Goal: Task Accomplishment & Management: Complete application form

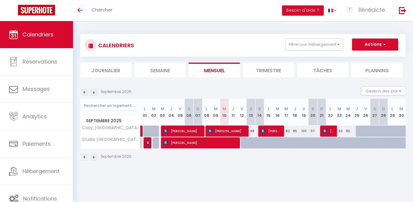
click at [243, 144] on div at bounding box center [245, 142] width 9 height 11
type input "64"
type input "Ven 12 Septembre 2025"
type input "[DATE]"
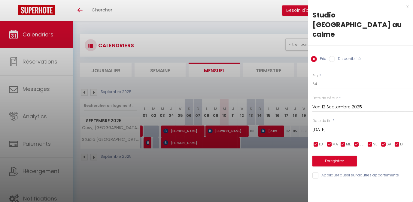
click at [41, 62] on div at bounding box center [206, 101] width 413 height 202
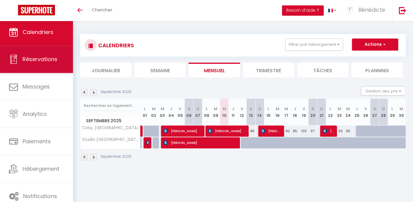
click at [41, 62] on span "Réservations" at bounding box center [40, 59] width 35 height 8
select select "not_cancelled"
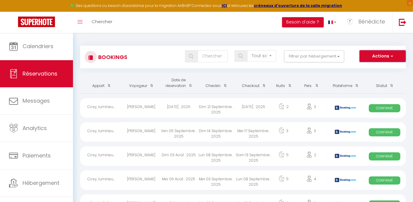
click at [392, 55] on span "button" at bounding box center [392, 56] width 4 height 6
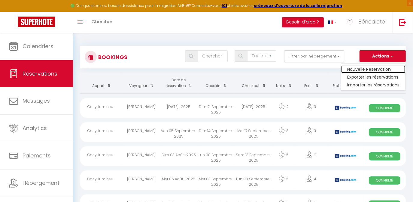
click at [379, 68] on link "Nouvelle Réservation" at bounding box center [373, 69] width 64 height 8
select select
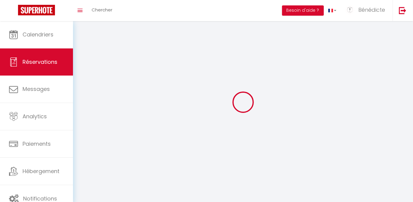
select select
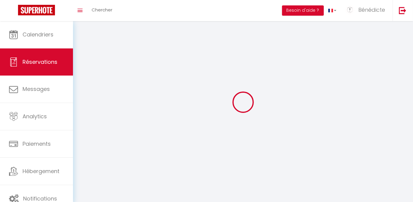
select select
checkbox input "false"
select select
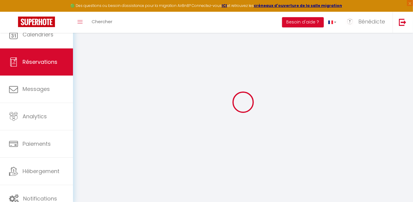
select select
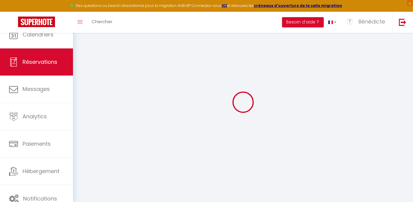
select select
checkbox input "false"
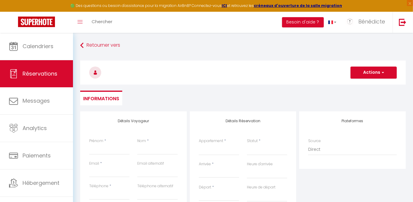
select select
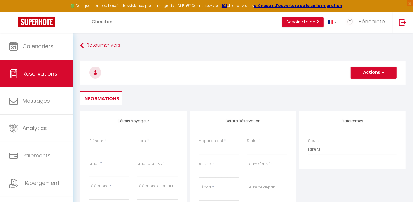
select select
checkbox input "false"
select select
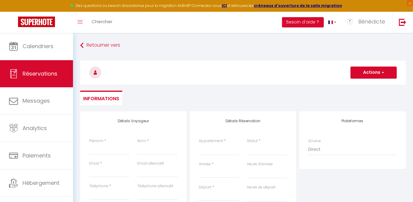
select select
checkbox input "false"
select select
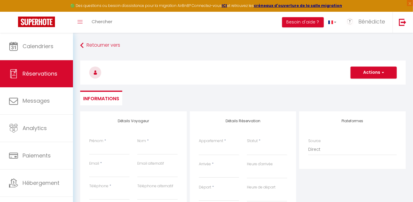
select select
click at [212, 144] on select "Studio [GEOGRAPHIC_DATA] au [GEOGRAPHIC_DATA], [GEOGRAPHIC_DATA], proche du cen…" at bounding box center [219, 149] width 40 height 11
select select "44454"
click at [199, 144] on select "Studio [GEOGRAPHIC_DATA] au [GEOGRAPHIC_DATA], [GEOGRAPHIC_DATA], proche du cen…" at bounding box center [219, 149] width 40 height 11
select select
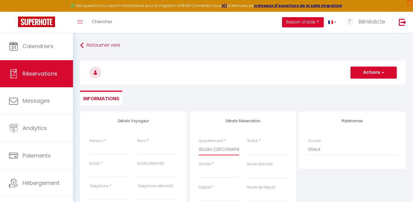
select select
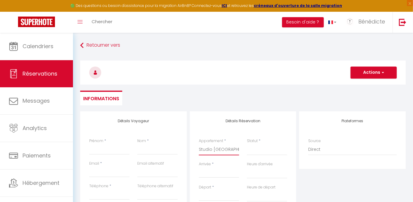
checkbox input "false"
click at [264, 148] on select "Confirmé Non Confirmé [PERSON_NAME] par le voyageur No Show Request" at bounding box center [267, 149] width 40 height 11
select select
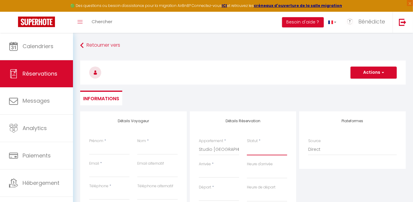
select select
checkbox input "false"
click at [203, 170] on input "Arrivée" at bounding box center [219, 173] width 40 height 8
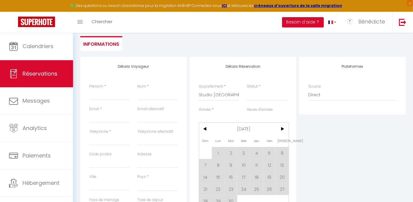
scroll to position [82, 0]
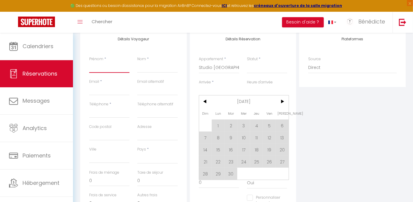
drag, startPoint x: 100, startPoint y: 68, endPoint x: 103, endPoint y: 68, distance: 3.6
click at [100, 68] on input "Prénom" at bounding box center [109, 67] width 40 height 11
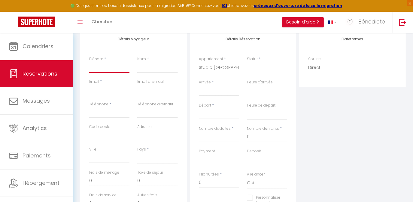
click at [103, 68] on input "Prénom" at bounding box center [109, 67] width 40 height 11
type input "J"
select select
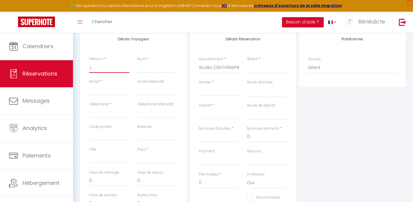
select select
checkbox input "false"
type input "Jo"
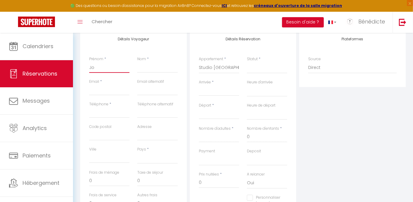
select select
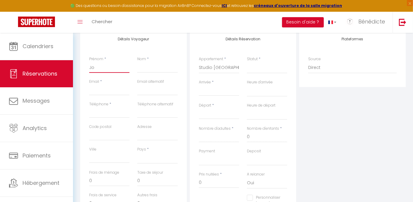
select select
checkbox input "false"
type input "Jof"
select select
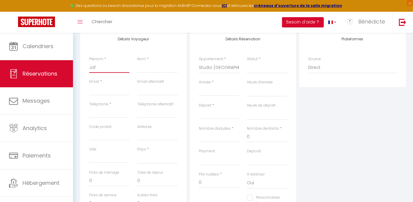
select select
checkbox input "false"
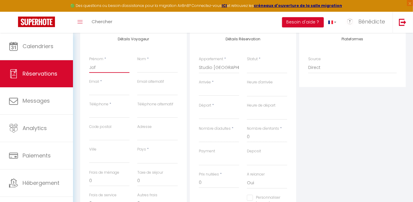
type input "Joff"
select select
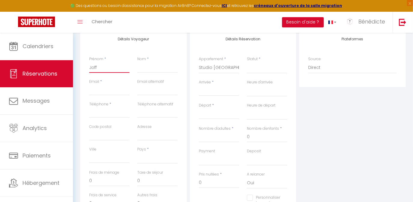
select select
checkbox input "false"
type input "Joffr"
select select
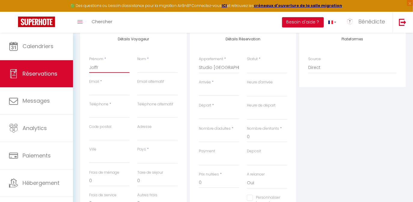
select select
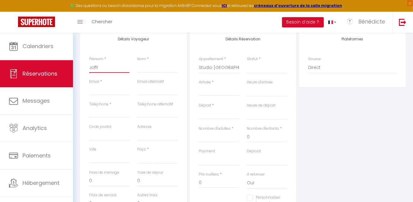
checkbox input "false"
type input "Joffra"
select select
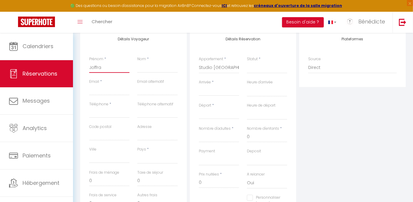
select select
checkbox input "false"
type input "Joffray"
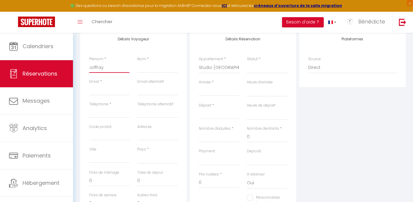
select select
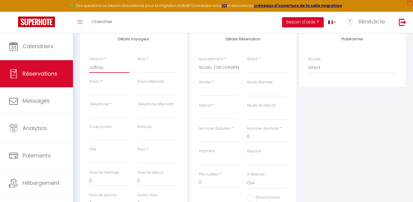
select select
checkbox input "false"
type input "Joffray"
click at [154, 69] on input "Nom" at bounding box center [157, 67] width 40 height 11
type input "B"
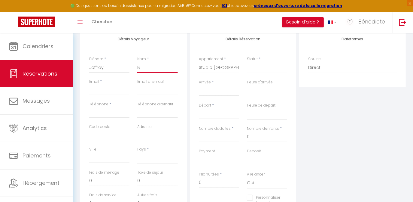
select select
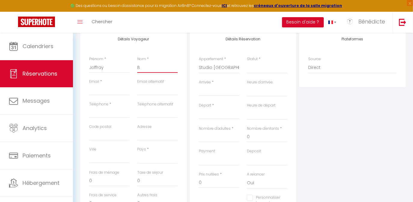
select select
checkbox input "false"
type input "BA"
select select
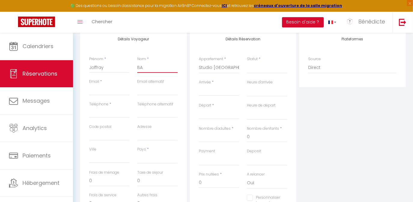
select select
checkbox input "false"
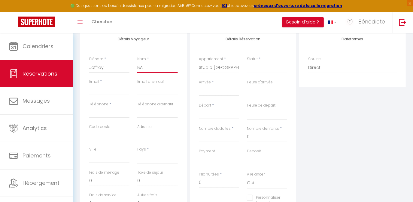
type input "[MEDICAL_DATA]"
select select
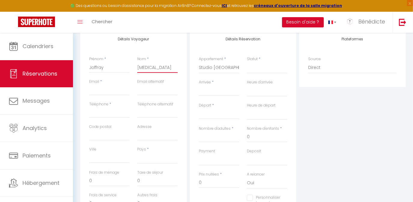
select select
checkbox input "false"
type input "[GEOGRAPHIC_DATA]"
select select
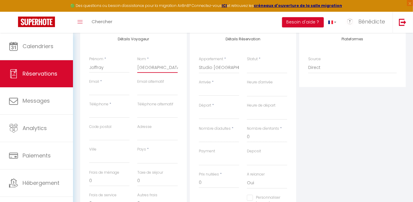
select select
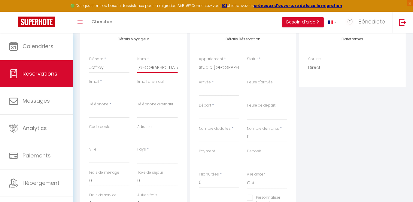
checkbox input "false"
type input "BALIN"
select select
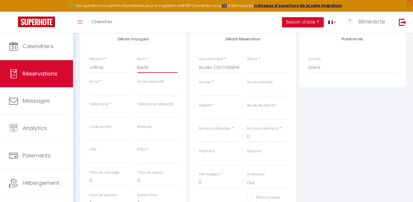
select select
checkbox input "false"
type input "BALING"
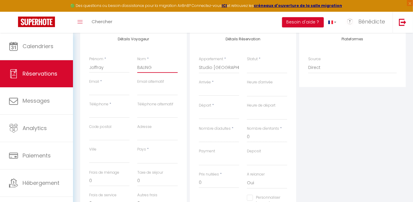
select select
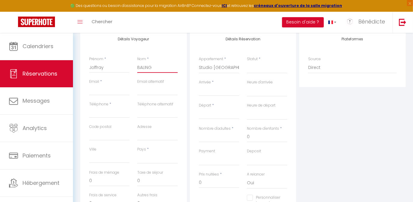
select select
checkbox input "false"
type input "BALINGO"
select select
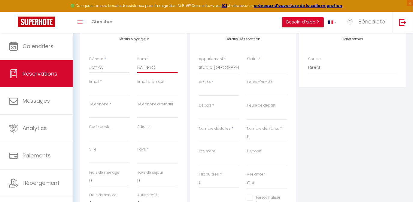
select select
checkbox input "false"
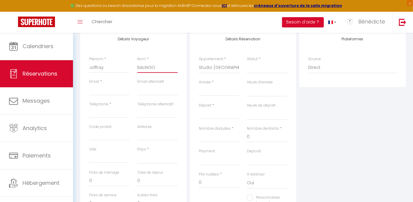
type input "BALINGON"
select select
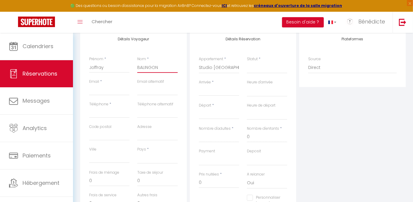
select select
checkbox input "false"
type input "BALINGON"
click at [110, 91] on input "Email client" at bounding box center [109, 89] width 40 height 11
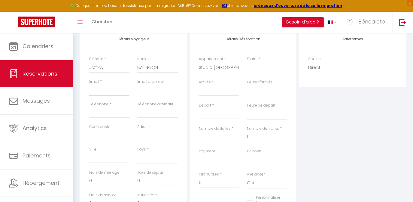
type input "j"
select select
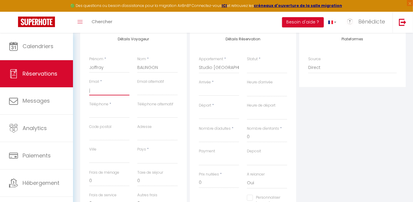
select select
checkbox input "false"
type input "jo"
select select
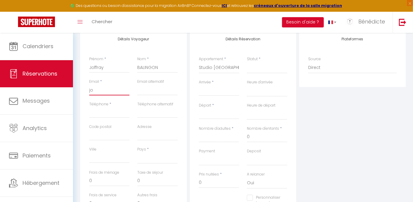
select select
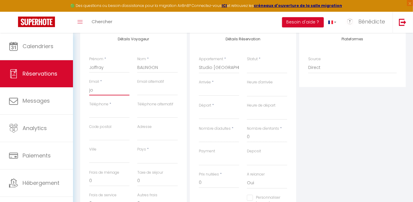
checkbox input "false"
type input "jof"
select select
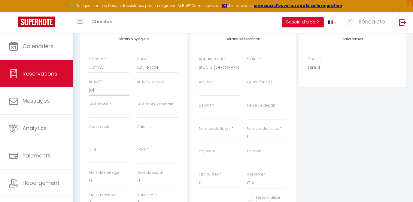
select select
checkbox input "false"
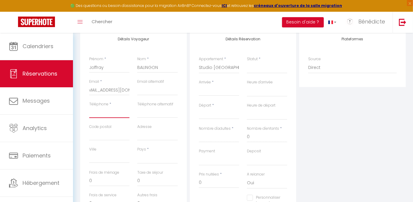
click at [103, 114] on input "Téléphone" at bounding box center [109, 112] width 40 height 11
click at [107, 159] on input "Ville" at bounding box center [109, 157] width 40 height 11
click at [154, 160] on select "[GEOGRAPHIC_DATA] [GEOGRAPHIC_DATA] [GEOGRAPHIC_DATA] [GEOGRAPHIC_DATA] [GEOGRA…" at bounding box center [157, 157] width 40 height 11
click at [148, 183] on input "0" at bounding box center [157, 180] width 40 height 11
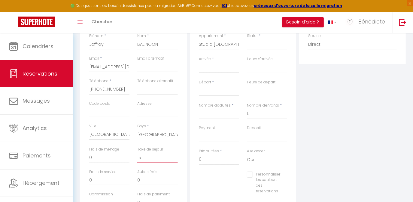
scroll to position [136, 0]
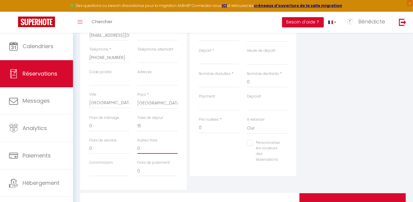
drag, startPoint x: 142, startPoint y: 148, endPoint x: 131, endPoint y: 148, distance: 11.7
click at [131, 148] on div "Frais de service 0 Autres frais 0" at bounding box center [133, 148] width 96 height 23
drag, startPoint x: 139, startPoint y: 171, endPoint x: 132, endPoint y: 171, distance: 7.2
click at [132, 171] on div "Commission Frais de paiement 0" at bounding box center [133, 171] width 96 height 23
drag, startPoint x: 203, startPoint y: 130, endPoint x: 193, endPoint y: 129, distance: 10.3
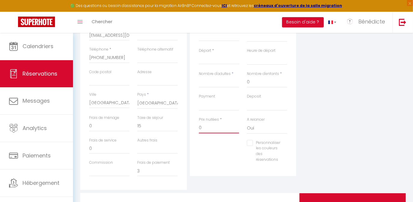
click at [193, 129] on div "Détails Réservation Appartement * Studio Pl St Sauveur · Studio hyper centre au…" at bounding box center [243, 75] width 107 height 201
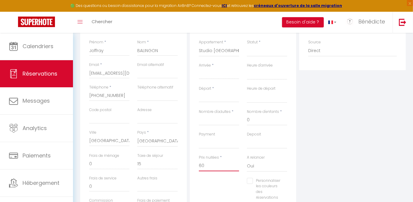
scroll to position [82, 0]
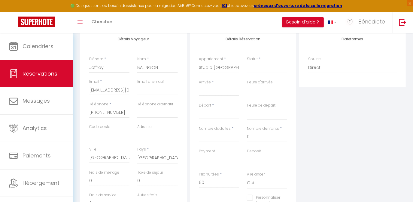
click at [204, 87] on input "Arrivée" at bounding box center [219, 91] width 40 height 8
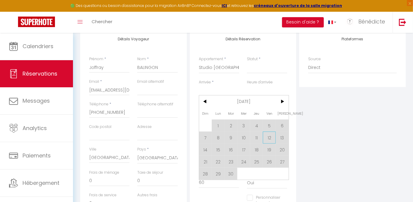
click at [269, 136] on span "12" at bounding box center [269, 137] width 13 height 12
click at [269, 136] on input "0" at bounding box center [267, 136] width 40 height 11
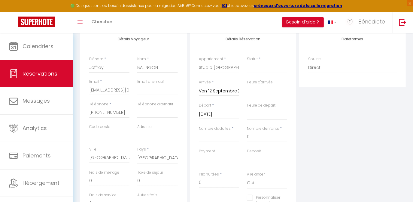
click at [203, 114] on input "[DATE]" at bounding box center [219, 114] width 40 height 8
click at [202, 114] on input "[DATE]" at bounding box center [219, 114] width 40 height 8
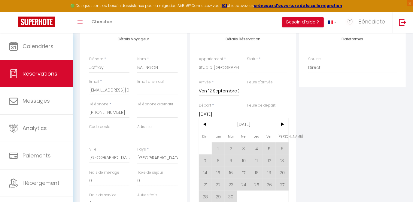
click at [213, 109] on div "[DATE] < [DATE] > Dim Lun Mar Mer Jeu Ven Sam 1 2 3 4 5 6 7 8 9 10 11 12 13 14 …" at bounding box center [219, 113] width 40 height 11
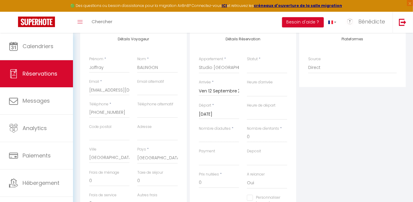
click at [207, 104] on label "Départ" at bounding box center [205, 105] width 12 height 6
click at [207, 110] on input "[DATE]" at bounding box center [219, 114] width 40 height 8
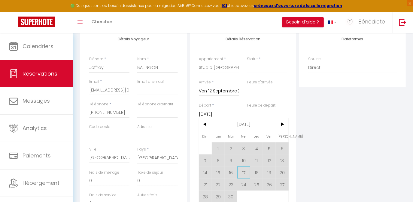
click at [244, 171] on span "17" at bounding box center [243, 172] width 13 height 12
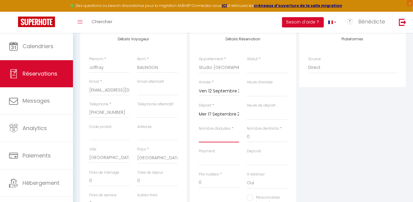
click at [219, 137] on input "Nombre d'adultes" at bounding box center [219, 136] width 40 height 11
click at [257, 160] on select "OK KO" at bounding box center [267, 159] width 40 height 11
click at [247, 154] on select "OK KO" at bounding box center [267, 159] width 40 height 11
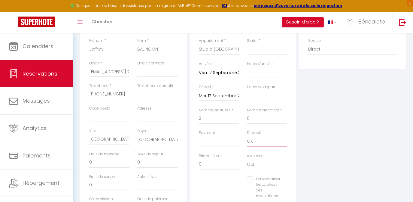
scroll to position [109, 0]
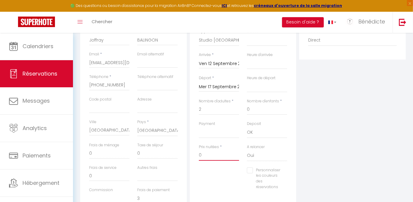
click at [205, 156] on input "0" at bounding box center [219, 155] width 40 height 11
click at [208, 128] on select "OK KO" at bounding box center [219, 131] width 40 height 11
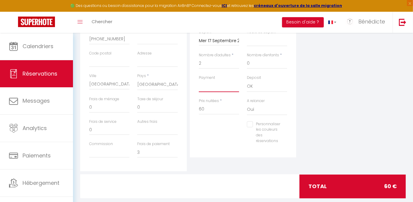
scroll to position [164, 0]
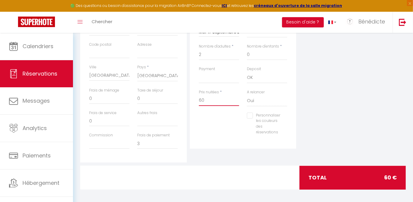
drag, startPoint x: 211, startPoint y: 100, endPoint x: 195, endPoint y: 100, distance: 15.9
click at [195, 100] on div "Prix nuitées * 60" at bounding box center [219, 100] width 48 height 23
click at [346, 113] on div "Plateformes Source Direct [DOMAIN_NAME] [DOMAIN_NAME] Chalet montagne Expedia G…" at bounding box center [353, 54] width 110 height 215
click at [140, 99] on input "0" at bounding box center [157, 98] width 40 height 11
drag, startPoint x: 140, startPoint y: 99, endPoint x: 136, endPoint y: 99, distance: 4.8
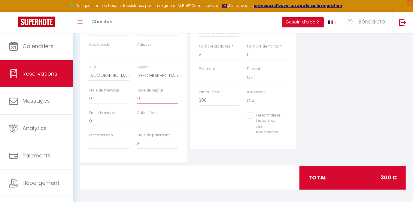
click at [136, 99] on div "Taxe de séjour 0" at bounding box center [157, 98] width 48 height 23
click at [243, 167] on div at bounding box center [242, 177] width 111 height 23
click at [144, 142] on input "3" at bounding box center [157, 143] width 40 height 11
drag, startPoint x: 144, startPoint y: 142, endPoint x: 130, endPoint y: 139, distance: 13.5
click at [130, 139] on div "Commission Frais de paiement 3" at bounding box center [133, 143] width 96 height 23
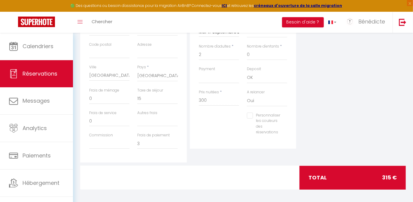
click at [257, 161] on div "Détails Réservation Appartement * Studio Pl St Sauveur · Studio hyper centre au…" at bounding box center [243, 54] width 110 height 215
click at [145, 120] on input "Autres frais" at bounding box center [157, 120] width 40 height 11
click at [228, 158] on div "Détails Réservation Appartement * Studio Pl St Sauveur · Studio hyper centre au…" at bounding box center [243, 54] width 110 height 215
drag, startPoint x: 141, startPoint y: 123, endPoint x: 133, endPoint y: 120, distance: 8.2
click at [133, 120] on div "Frais de service 0 Autres frais 0" at bounding box center [133, 121] width 96 height 23
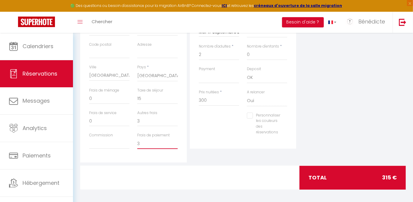
drag, startPoint x: 148, startPoint y: 141, endPoint x: 131, endPoint y: 139, distance: 17.3
click at [131, 139] on div "Commission Frais de paiement 3" at bounding box center [133, 143] width 96 height 23
click at [222, 154] on div "Détails Réservation Appartement * Studio Pl St Sauveur · Studio hyper centre au…" at bounding box center [243, 54] width 110 height 215
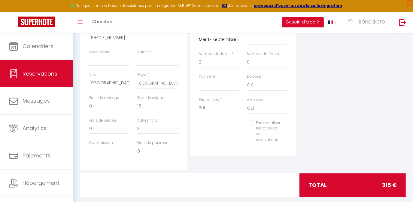
scroll to position [166, 0]
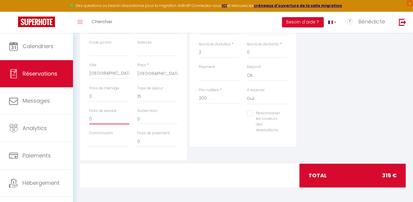
drag, startPoint x: 93, startPoint y: 118, endPoint x: 84, endPoint y: 119, distance: 8.7
click at [84, 119] on div "Détails Voyageur Prénom * Joffray Nom * BALINGON Email * [EMAIL_ADDRESS][DOMAIN…" at bounding box center [133, 52] width 107 height 215
click at [90, 117] on input "0" at bounding box center [109, 118] width 40 height 11
drag, startPoint x: 114, startPoint y: 117, endPoint x: 81, endPoint y: 116, distance: 32.8
click at [81, 116] on div "Détails Voyageur Prénom * Joffray Nom * BALINGON Email * [EMAIL_ADDRESS][DOMAIN…" at bounding box center [133, 52] width 107 height 215
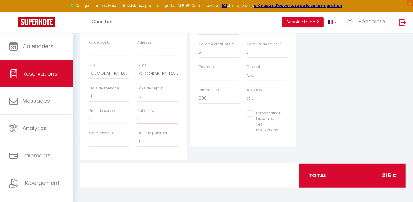
click at [143, 119] on input "3" at bounding box center [157, 118] width 40 height 11
drag, startPoint x: 142, startPoint y: 119, endPoint x: 130, endPoint y: 117, distance: 12.7
click at [130, 117] on div "Frais de service 3 Autres frais 3" at bounding box center [133, 119] width 96 height 23
click at [366, 115] on div "Plateformes Source Direct [DOMAIN_NAME] [DOMAIN_NAME] Chalet montagne Expedia G…" at bounding box center [353, 52] width 110 height 215
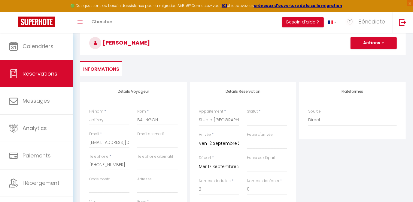
scroll to position [0, 0]
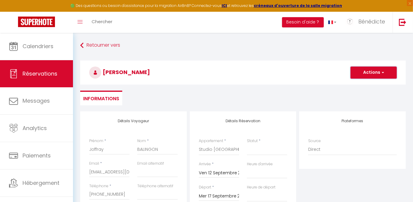
click at [383, 71] on span "button" at bounding box center [382, 72] width 4 height 5
click at [361, 84] on link "Enregistrer" at bounding box center [367, 86] width 47 height 8
click at [255, 141] on label "Statut" at bounding box center [252, 141] width 11 height 6
click at [255, 144] on select "Confirmé Non Confirmé [PERSON_NAME] par le voyageur No Show Request" at bounding box center [267, 149] width 40 height 11
click at [255, 148] on select "Confirmé Non Confirmé [PERSON_NAME] par le voyageur No Show Request" at bounding box center [267, 149] width 40 height 11
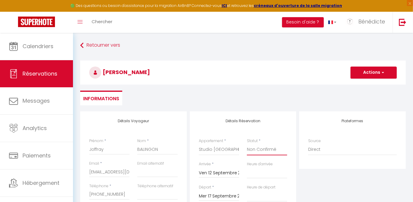
click at [247, 144] on select "Confirmé Non Confirmé [PERSON_NAME] par le voyageur No Show Request" at bounding box center [267, 149] width 40 height 11
click at [261, 150] on select "Confirmé Non Confirmé [PERSON_NAME] par le voyageur No Show Request" at bounding box center [267, 149] width 40 height 11
click at [247, 144] on select "Confirmé Non Confirmé [PERSON_NAME] par le voyageur No Show Request" at bounding box center [267, 149] width 40 height 11
click at [374, 74] on button "Actions" at bounding box center [374, 72] width 46 height 12
click at [362, 84] on link "Enregistrer" at bounding box center [367, 86] width 47 height 8
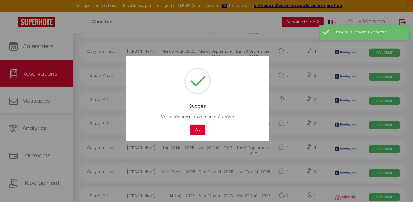
scroll to position [164, 0]
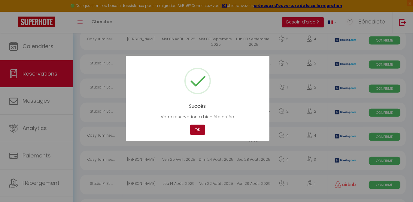
click at [197, 132] on button "OK" at bounding box center [197, 129] width 15 height 11
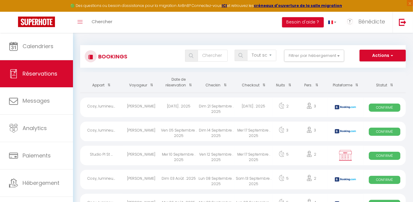
scroll to position [0, 0]
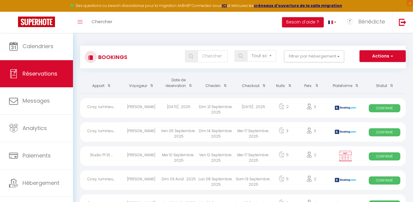
click at [175, 153] on div "Mer 10 Septembre . 2025" at bounding box center [179, 156] width 38 height 20
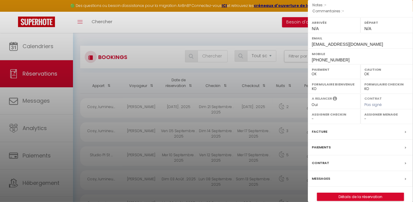
scroll to position [82, 0]
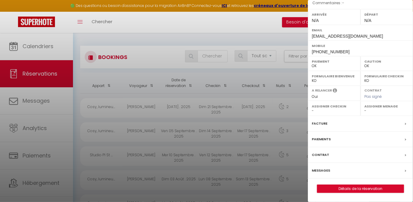
click at [321, 126] on label "Facture" at bounding box center [320, 123] width 16 height 6
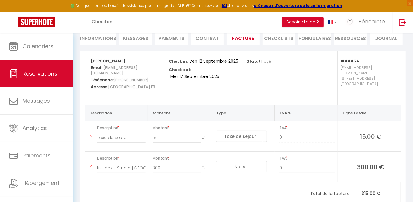
scroll to position [47, 0]
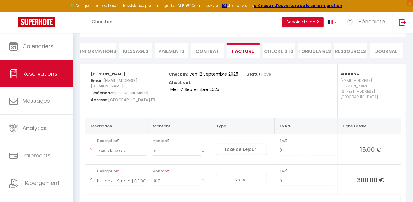
click at [97, 48] on li "Informations" at bounding box center [98, 50] width 36 height 15
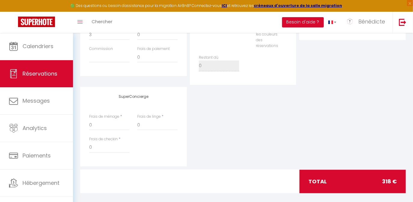
scroll to position [256, 0]
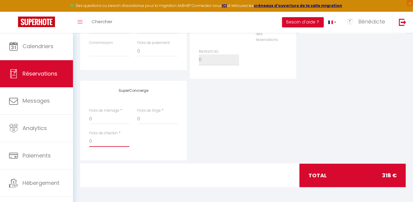
drag, startPoint x: 92, startPoint y: 140, endPoint x: 78, endPoint y: 140, distance: 14.4
click at [78, 140] on div "Détails Voyageur Prénom * Joffray Nom * BALINGON Email * [EMAIL_ADDRESS][DOMAIN…" at bounding box center [243, 25] width 334 height 340
click at [227, 127] on div "SuperConcierge Frais de ménage * 0 Frais de linge * 0 Frais de checkin * 3" at bounding box center [243, 120] width 329 height 79
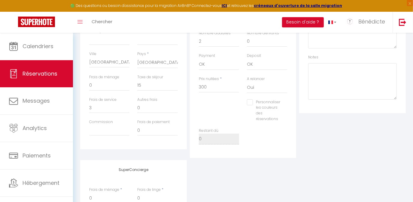
scroll to position [174, 0]
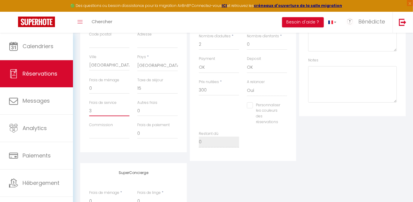
click at [94, 107] on input "3" at bounding box center [109, 110] width 40 height 11
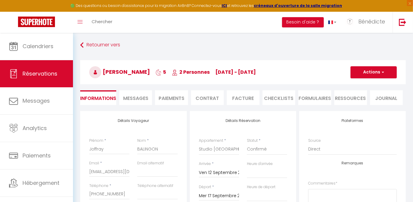
scroll to position [0, 0]
click at [383, 72] on span "button" at bounding box center [382, 72] width 4 height 5
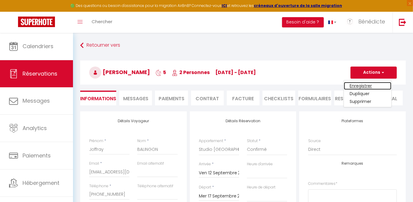
click at [372, 86] on link "Enregistrer" at bounding box center [367, 86] width 47 height 8
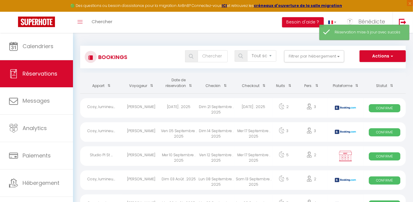
click at [179, 153] on div "Mer 10 Septembre . 2025" at bounding box center [179, 156] width 38 height 20
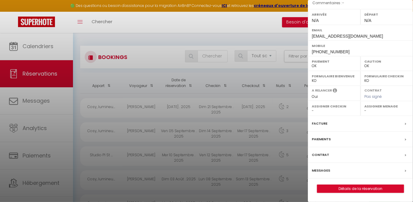
scroll to position [82, 0]
click at [321, 126] on label "Facture" at bounding box center [320, 123] width 16 height 6
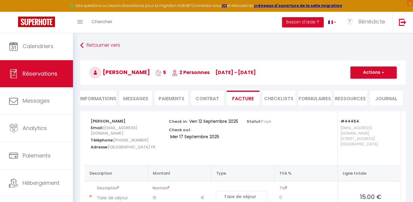
click at [385, 72] on button "Actions" at bounding box center [374, 72] width 46 height 12
click at [167, 99] on li "Paiements" at bounding box center [171, 97] width 33 height 15
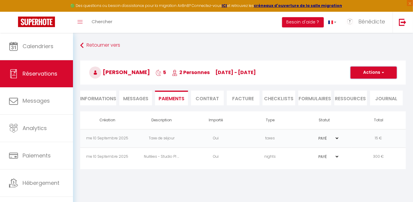
click at [373, 71] on button "Actions" at bounding box center [374, 72] width 46 height 12
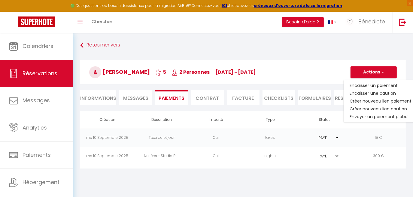
click at [100, 98] on li "Informations" at bounding box center [98, 97] width 36 height 15
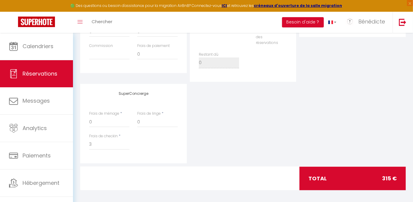
scroll to position [256, 0]
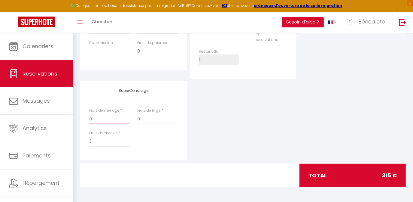
click at [99, 122] on input "0" at bounding box center [109, 118] width 40 height 11
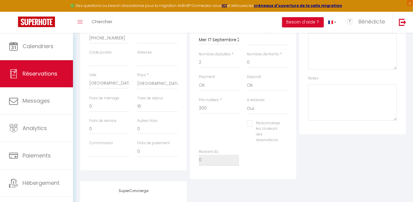
scroll to position [147, 0]
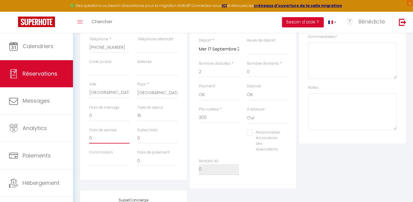
drag, startPoint x: 94, startPoint y: 137, endPoint x: 87, endPoint y: 138, distance: 6.6
click at [87, 138] on div "Frais de service 0" at bounding box center [109, 138] width 48 height 23
click at [340, 164] on div "Plateformes Source Direct [DOMAIN_NAME] [DOMAIN_NAME] Chalet montagne Expedia G…" at bounding box center [353, 77] width 110 height 224
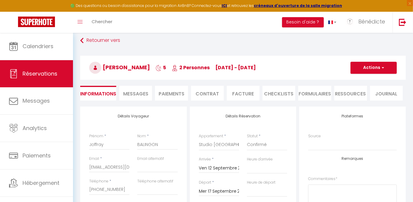
scroll to position [0, 0]
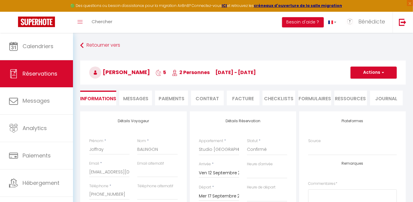
click at [171, 98] on li "Paiements" at bounding box center [171, 97] width 33 height 15
click at [137, 96] on span "Messages" at bounding box center [135, 98] width 25 height 7
click at [136, 98] on span "Messages" at bounding box center [135, 98] width 25 height 7
click at [383, 72] on span "button" at bounding box center [382, 72] width 4 height 5
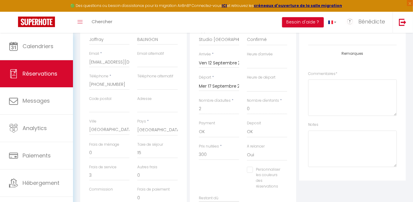
scroll to position [218, 0]
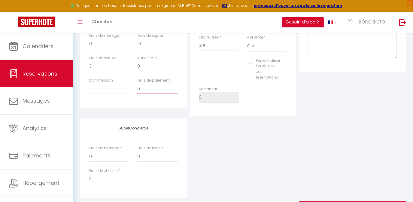
drag, startPoint x: 144, startPoint y: 88, endPoint x: 127, endPoint y: 85, distance: 17.0
click at [127, 85] on div "Commission Frais de paiement 0" at bounding box center [133, 89] width 96 height 23
drag, startPoint x: 96, startPoint y: 64, endPoint x: 83, endPoint y: 63, distance: 13.0
click at [83, 63] on div "Détails Voyageur Prénom * Joffray Nom * BALINGON Email * [EMAIL_ADDRESS][DOMAIN…" at bounding box center [133, 0] width 107 height 215
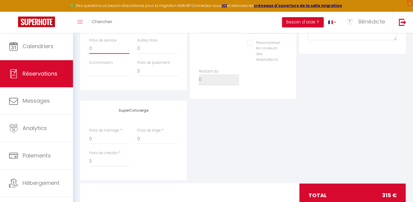
scroll to position [256, 0]
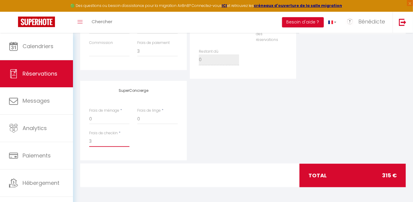
drag, startPoint x: 98, startPoint y: 140, endPoint x: 72, endPoint y: 141, distance: 25.9
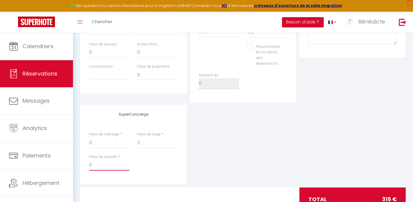
scroll to position [201, 0]
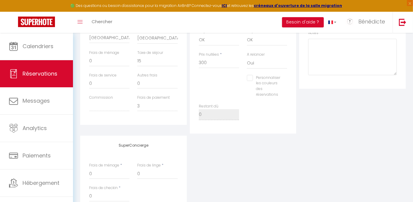
click at [320, 137] on div "SuperConcierge Frais de ménage * 0 Frais de linge * 0 Frais de checkin * 0" at bounding box center [243, 175] width 329 height 79
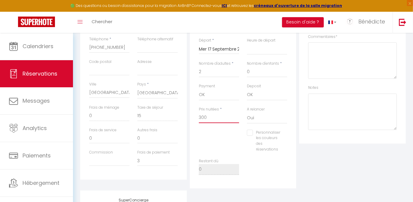
click at [207, 117] on input "300" at bounding box center [219, 117] width 40 height 11
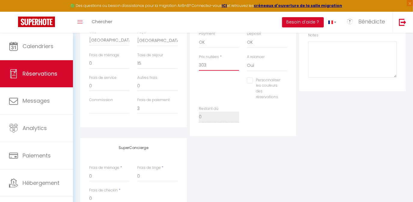
scroll to position [201, 0]
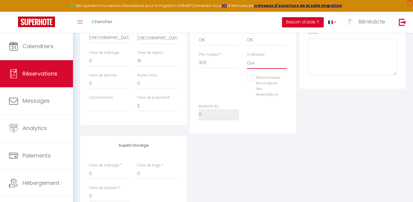
click at [260, 64] on select "Oui Non" at bounding box center [267, 62] width 40 height 11
click at [247, 57] on select "Oui Non" at bounding box center [267, 62] width 40 height 11
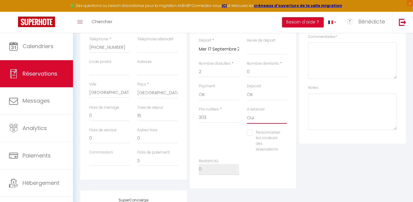
scroll to position [0, 0]
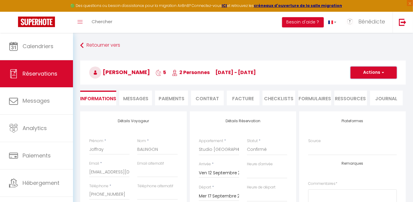
click at [382, 71] on span "button" at bounding box center [382, 72] width 4 height 5
click at [367, 84] on link "Enregistrer" at bounding box center [367, 86] width 47 height 8
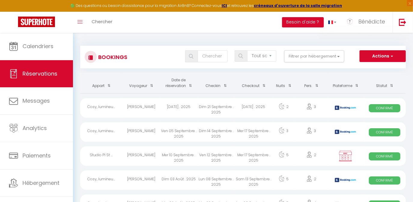
click at [151, 155] on div "[PERSON_NAME]" at bounding box center [142, 156] width 38 height 20
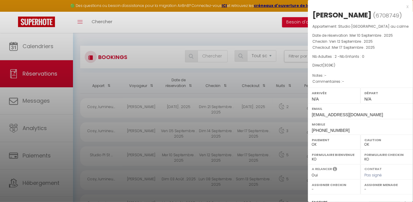
click at [403, 7] on div "x" at bounding box center [358, 6] width 101 height 7
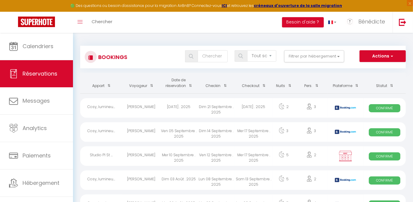
click at [142, 154] on div "[PERSON_NAME]" at bounding box center [142, 156] width 38 height 20
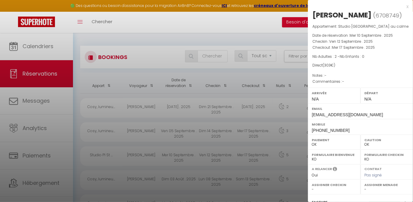
scroll to position [93, 0]
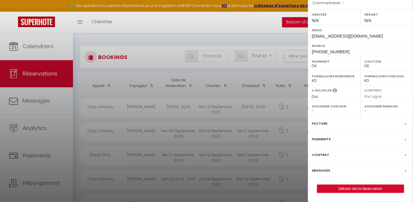
click at [318, 122] on label "Facture" at bounding box center [320, 123] width 16 height 6
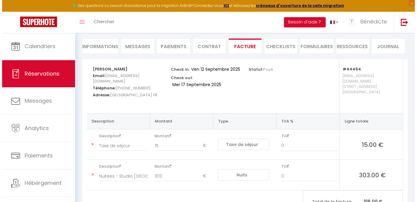
scroll to position [20, 0]
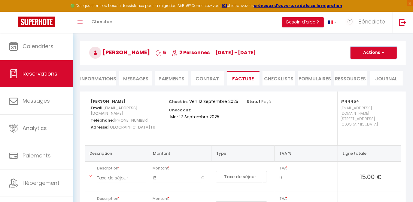
click at [384, 53] on span "button" at bounding box center [382, 52] width 4 height 5
click at [360, 80] on link "Envoyer la facture" at bounding box center [369, 82] width 50 height 8
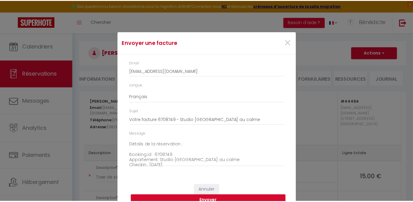
scroll to position [54, 0]
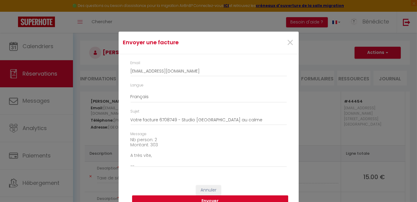
click at [227, 199] on button "Envoyer" at bounding box center [210, 200] width 156 height 11
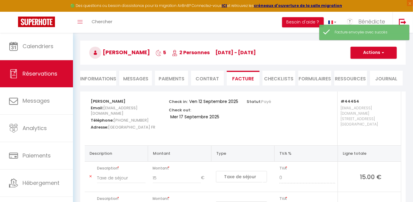
click at [166, 78] on li "Paiements" at bounding box center [171, 78] width 33 height 15
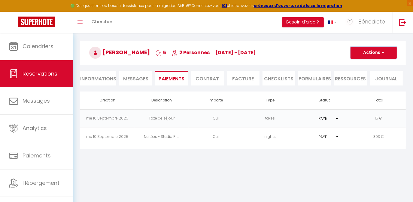
click at [379, 49] on button "Actions" at bounding box center [374, 53] width 46 height 12
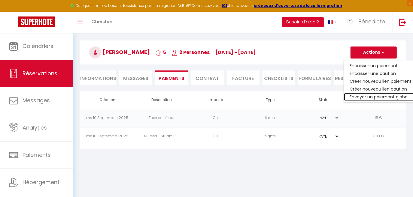
click at [386, 95] on link "Envoyer un paiement global" at bounding box center [381, 97] width 74 height 8
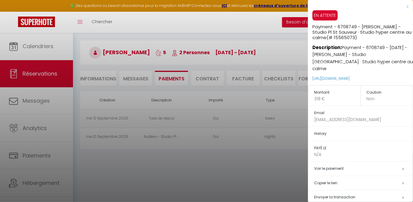
click at [343, 194] on span "Envoyer la transaction" at bounding box center [334, 196] width 41 height 5
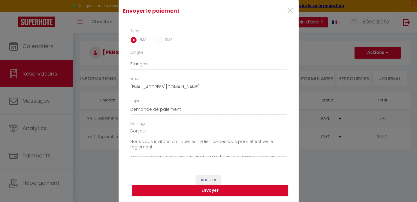
scroll to position [52, 0]
click at [216, 191] on button "Envoyer" at bounding box center [210, 189] width 156 height 11
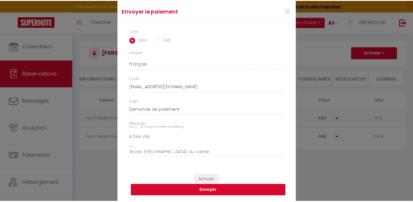
scroll to position [14, 0]
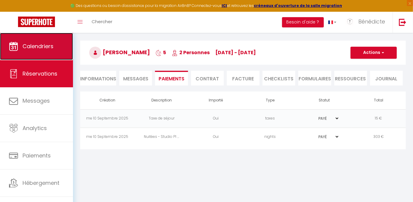
click at [42, 53] on link "Calendriers" at bounding box center [36, 46] width 73 height 27
